Goal: Information Seeking & Learning: Learn about a topic

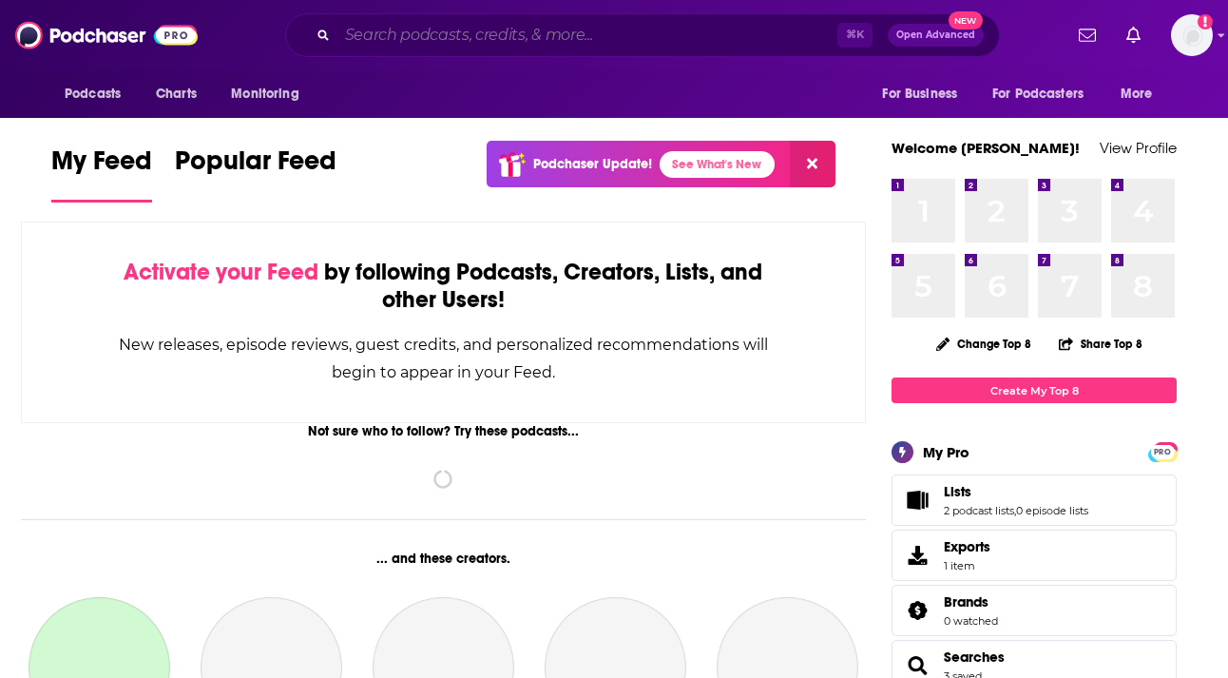
click at [533, 28] on input "Search podcasts, credits, & more..." at bounding box center [588, 35] width 500 height 30
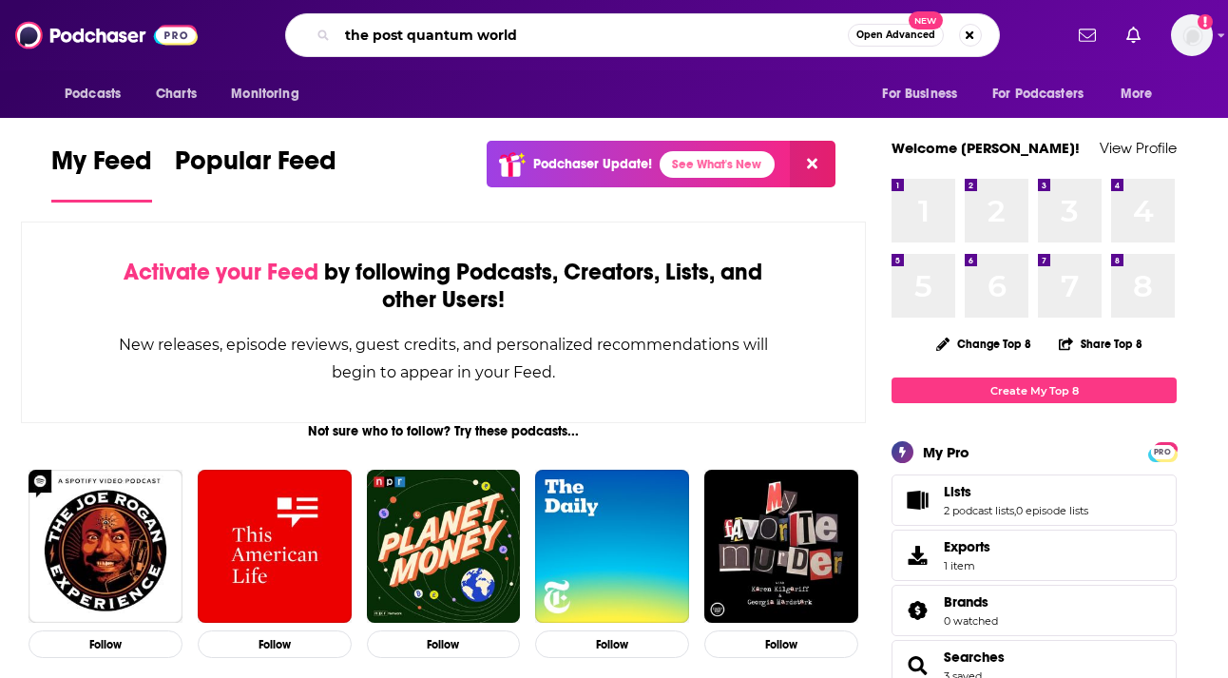
type input "the post quantum world"
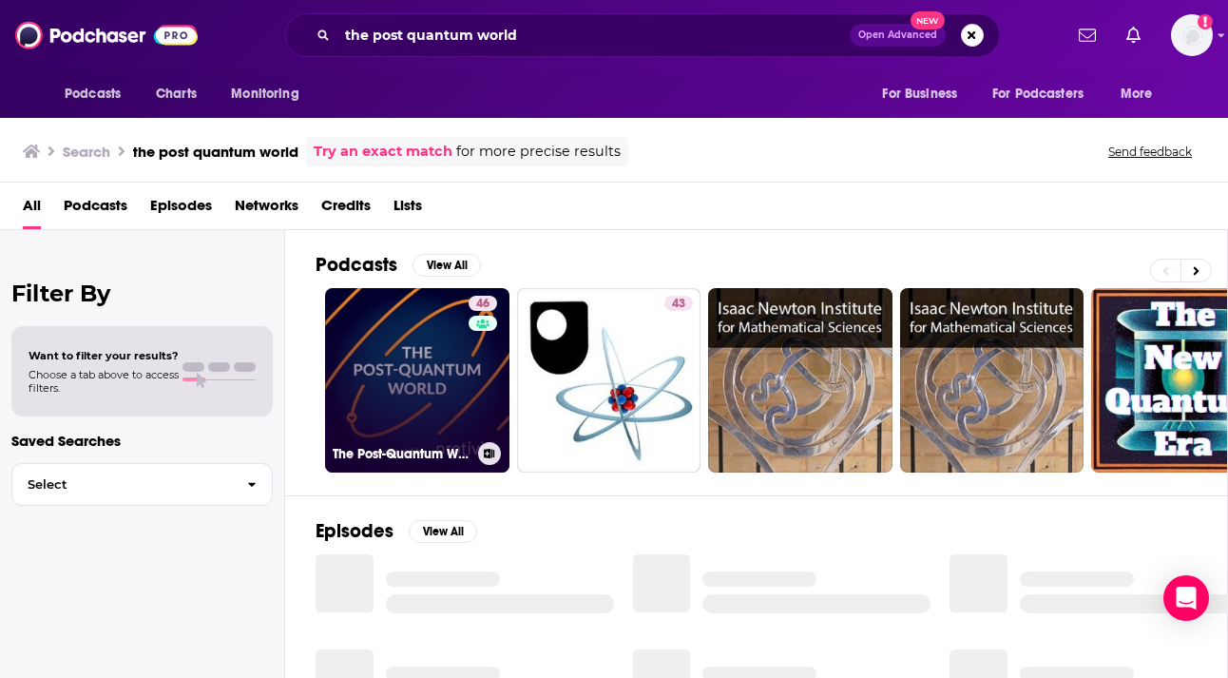
click at [439, 396] on link "46 The Post-Quantum World" at bounding box center [417, 380] width 184 height 184
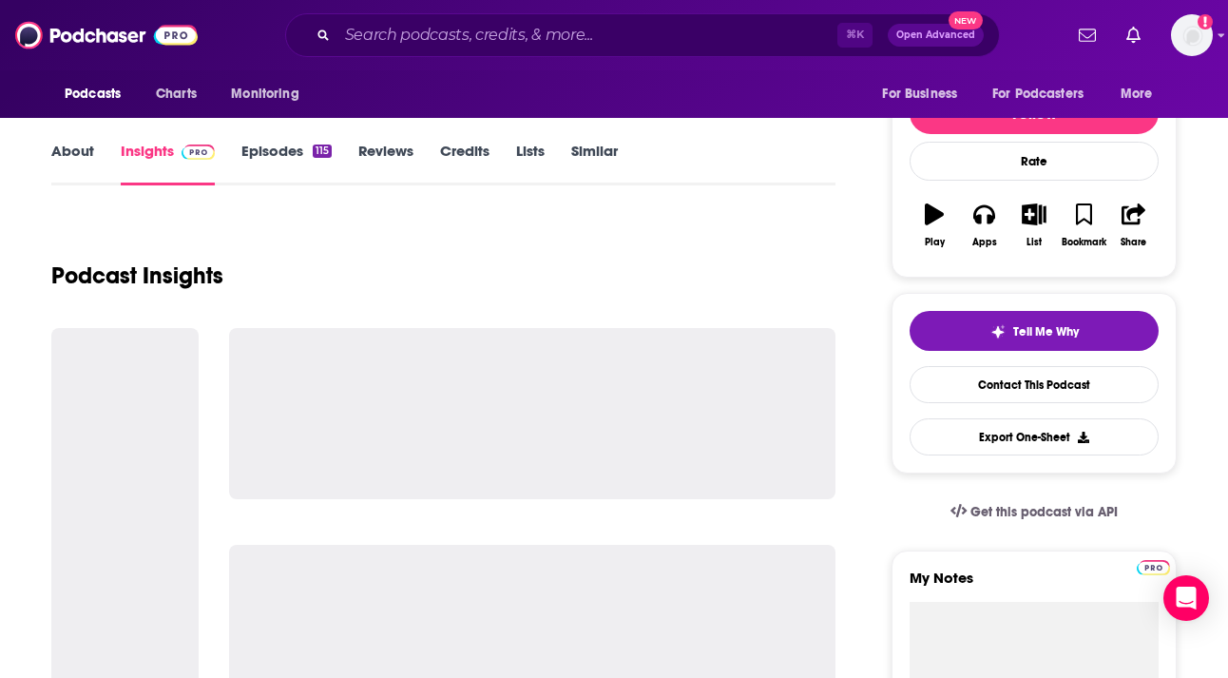
scroll to position [220, 0]
